Goal: Browse casually

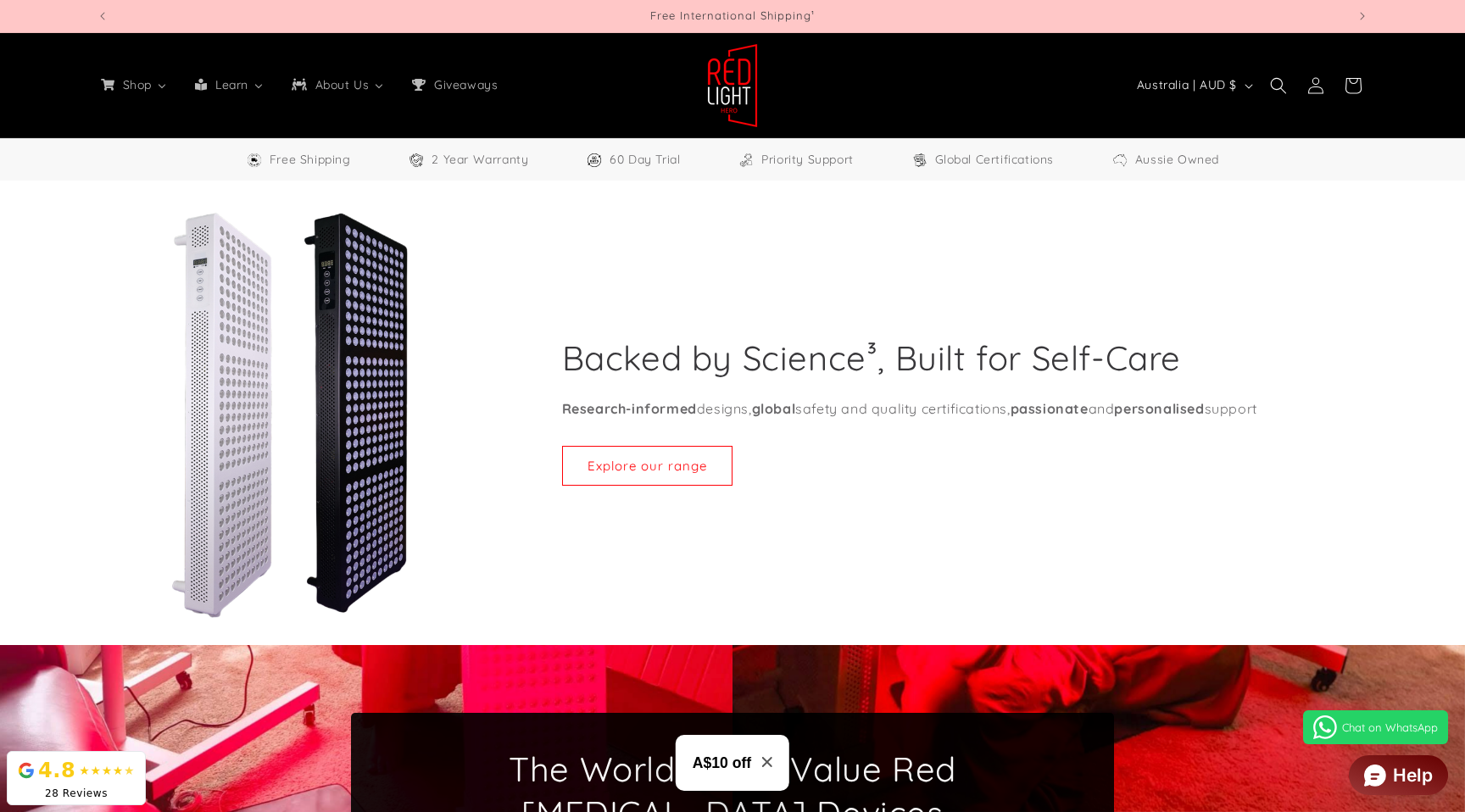
select select "**"
drag, startPoint x: 1203, startPoint y: 359, endPoint x: 491, endPoint y: 346, distance: 712.1
click at [491, 346] on div "Backed by Science³, Built for Self-Care Research-informed designs, global safet…" at bounding box center [732, 415] width 1272 height 408
drag, startPoint x: 518, startPoint y: 349, endPoint x: 550, endPoint y: 349, distance: 32.0
click at [523, 349] on div "Backed by Science³, Built for Self-Care Research-informed designs, global safet…" at bounding box center [936, 415] width 866 height 408
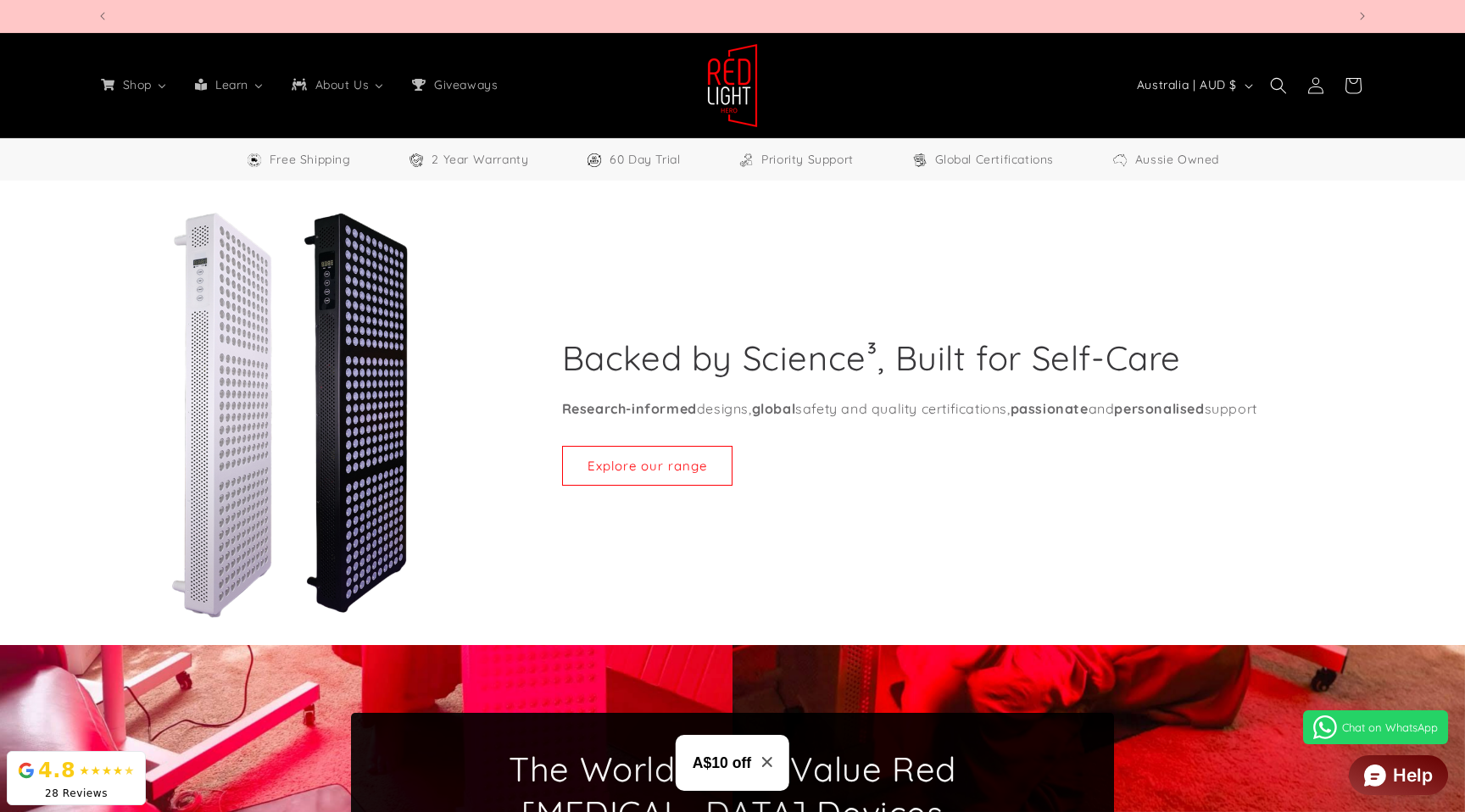
scroll to position [0, 3749]
drag, startPoint x: 569, startPoint y: 356, endPoint x: 1188, endPoint y: 360, distance: 619.0
click at [1188, 360] on div "Backed by Science³, Built for Self-Care Research-informed designs, global safet…" at bounding box center [936, 415] width 866 height 408
click at [1183, 357] on div "Backed by Science³, Built for Self-Care Research-informed designs, global safet…" at bounding box center [936, 415] width 866 height 408
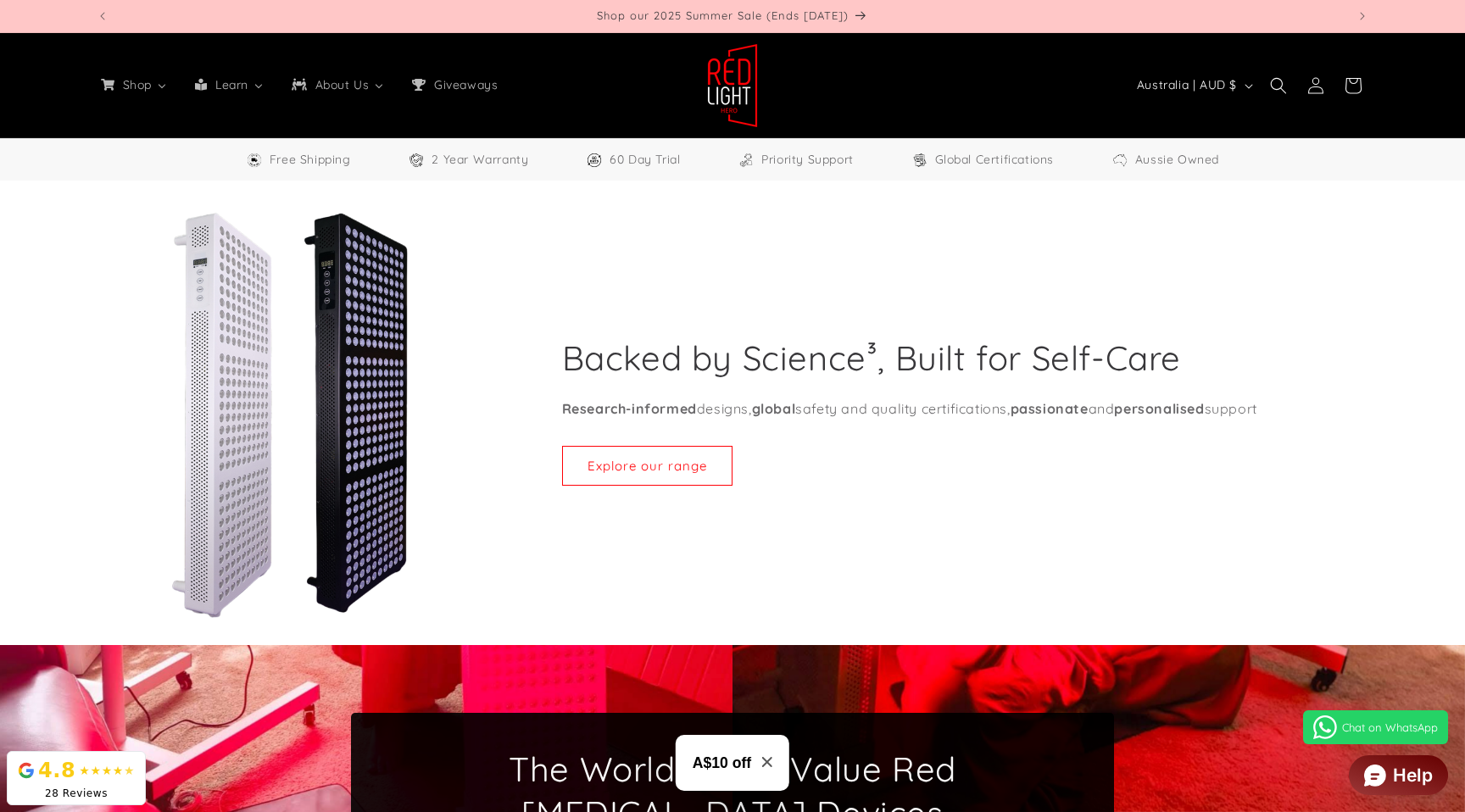
drag, startPoint x: 1174, startPoint y: 353, endPoint x: 567, endPoint y: 361, distance: 607.1
click at [565, 362] on h2 "Backed by Science³, Built for Self-Care" at bounding box center [872, 357] width 619 height 44
copy h2 "Backed by Science³, Built for Self-Care"
click at [881, 329] on div "Backed by Science³, Built for Self-Care Research-informed designs, global safet…" at bounding box center [936, 415] width 866 height 408
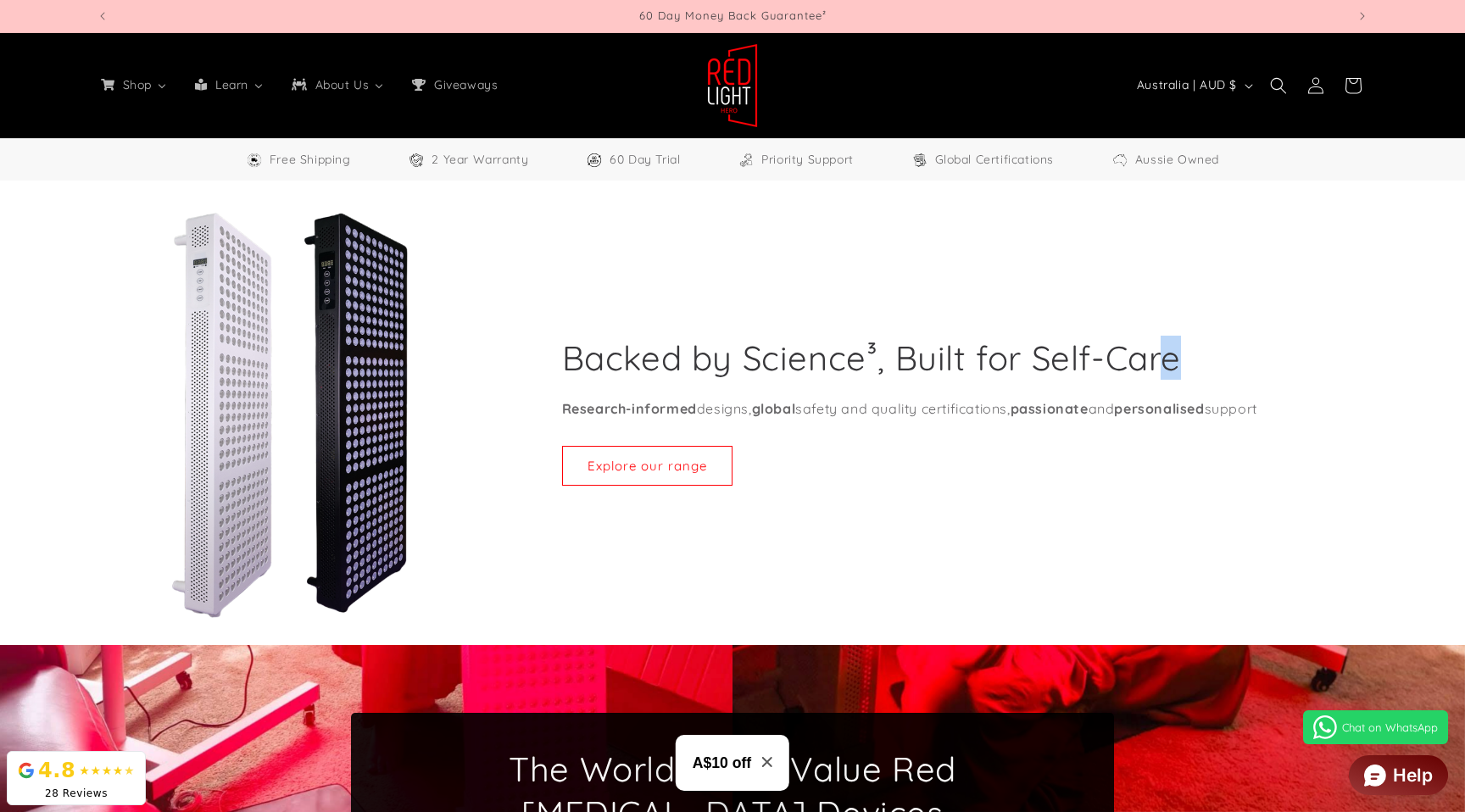
drag, startPoint x: 867, startPoint y: 351, endPoint x: 875, endPoint y: 349, distance: 8.2
click at [875, 349] on h2 "Backed by Science³, Built for Self-Care" at bounding box center [872, 357] width 619 height 44
copy h2 "³"
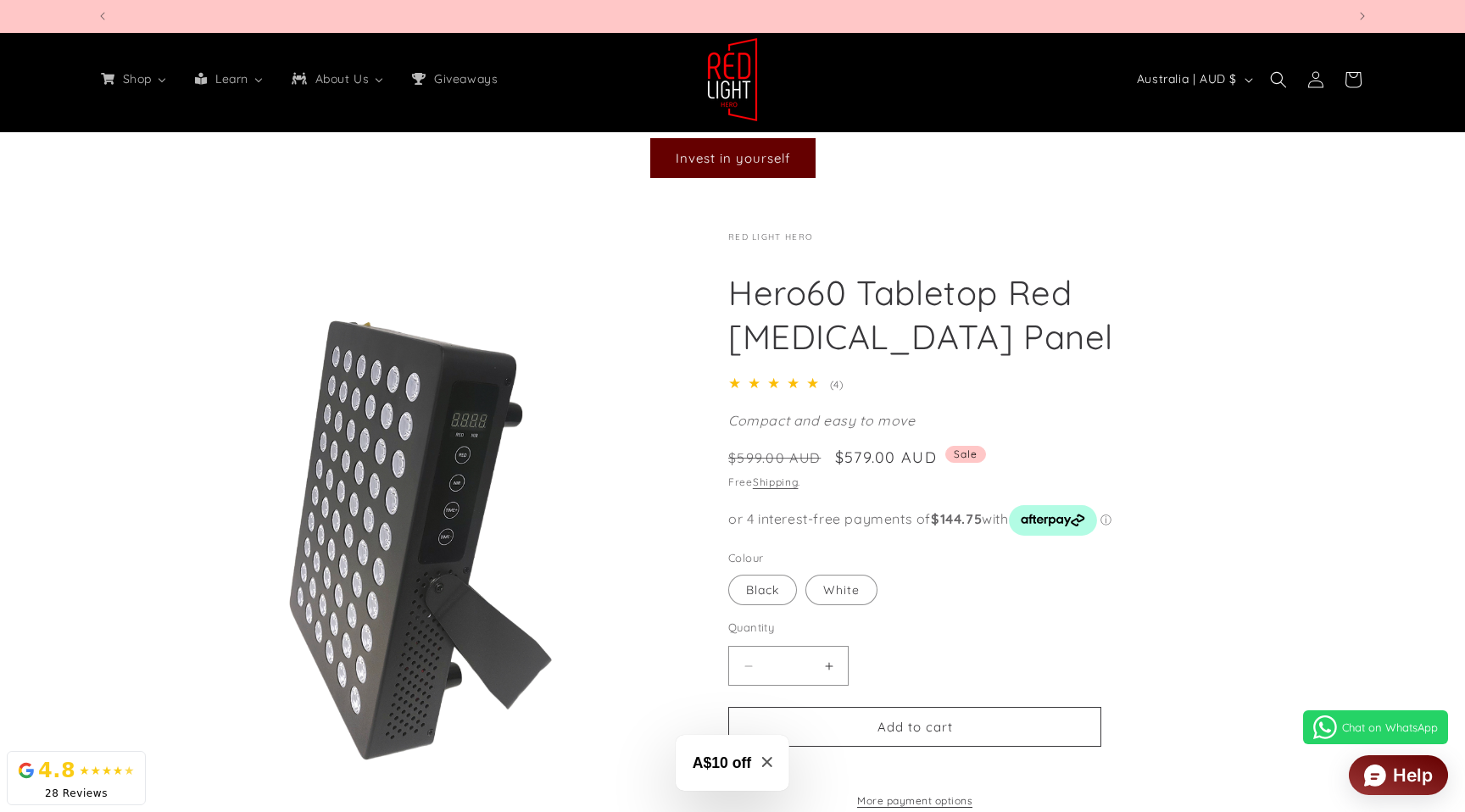
scroll to position [0, 0]
